Goal: Task Accomplishment & Management: Use online tool/utility

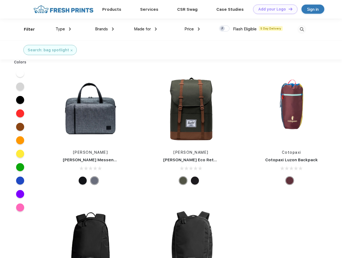
click at [273, 9] on link "Add your Logo Design Tool" at bounding box center [275, 9] width 44 height 9
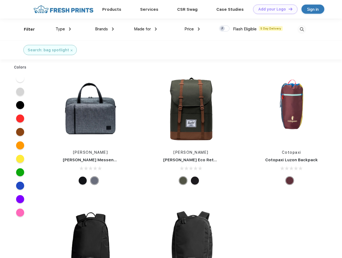
click at [0, 0] on div "Design Tool" at bounding box center [0, 0] width 0 height 0
click at [288, 9] on link "Add your Logo Design Tool" at bounding box center [275, 9] width 44 height 9
click at [26, 29] on div "Filter" at bounding box center [29, 29] width 11 height 6
click at [63, 29] on span "Type" at bounding box center [60, 29] width 9 height 5
click at [104, 29] on span "Brands" at bounding box center [101, 29] width 13 height 5
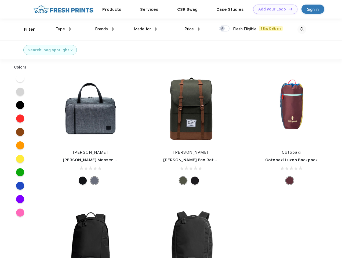
click at [146, 29] on span "Made for" at bounding box center [142, 29] width 17 height 5
click at [192, 29] on span "Price" at bounding box center [189, 29] width 9 height 5
click at [225, 29] on div at bounding box center [224, 29] width 10 height 6
click at [223, 29] on input "checkbox" at bounding box center [220, 26] width 3 height 3
click at [302, 29] on img at bounding box center [302, 29] width 9 height 9
